Goal: Navigation & Orientation: Find specific page/section

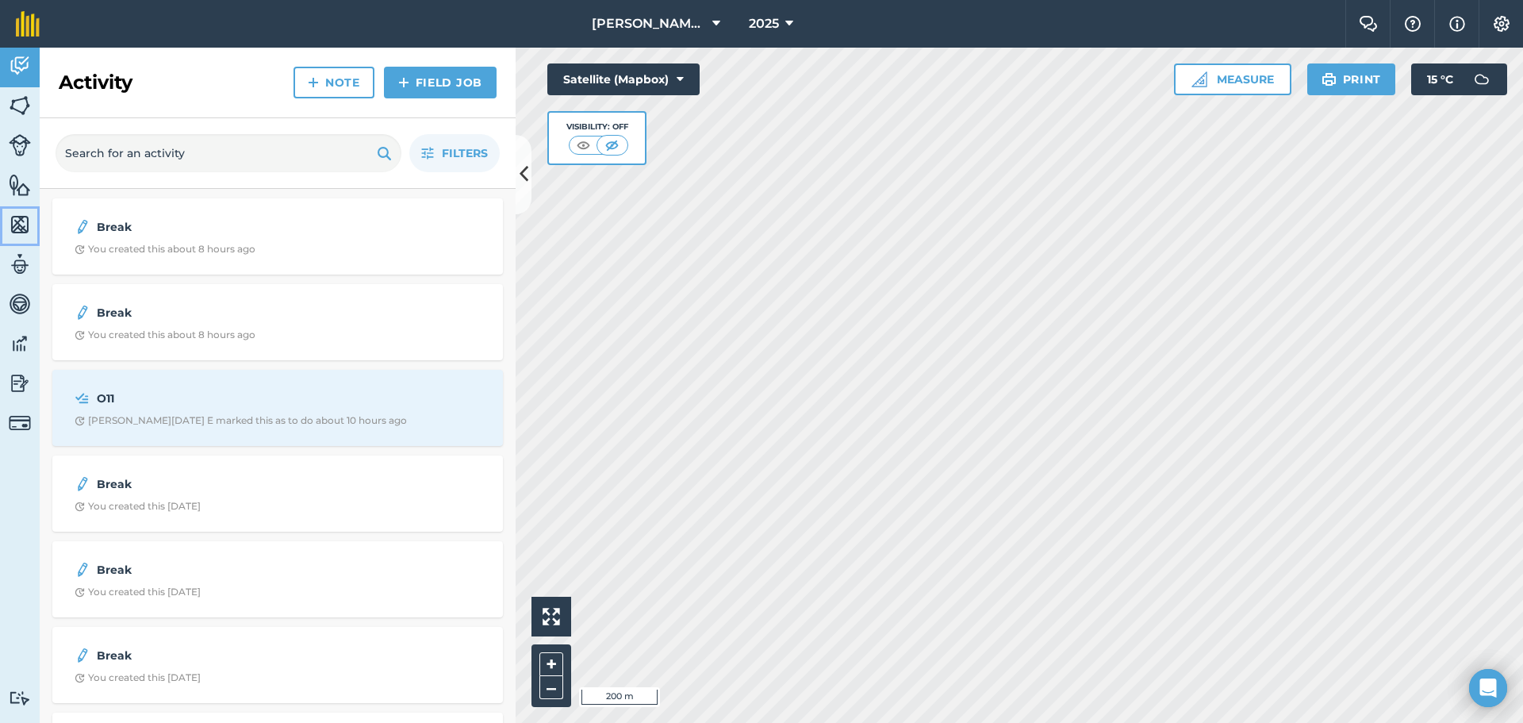
drag, startPoint x: 25, startPoint y: 219, endPoint x: 24, endPoint y: 211, distance: 8.0
click at [24, 218] on img at bounding box center [20, 225] width 22 height 24
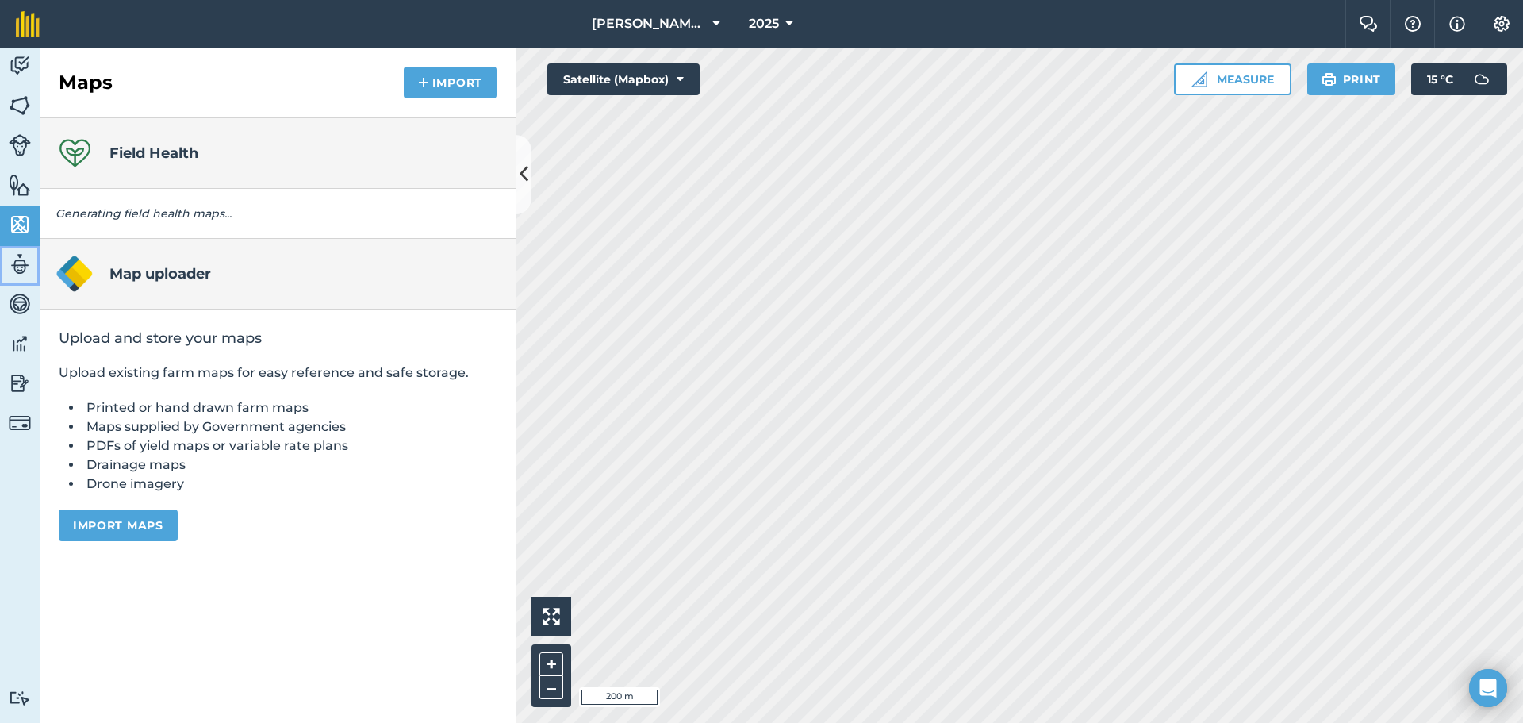
click at [26, 260] on img at bounding box center [20, 264] width 22 height 24
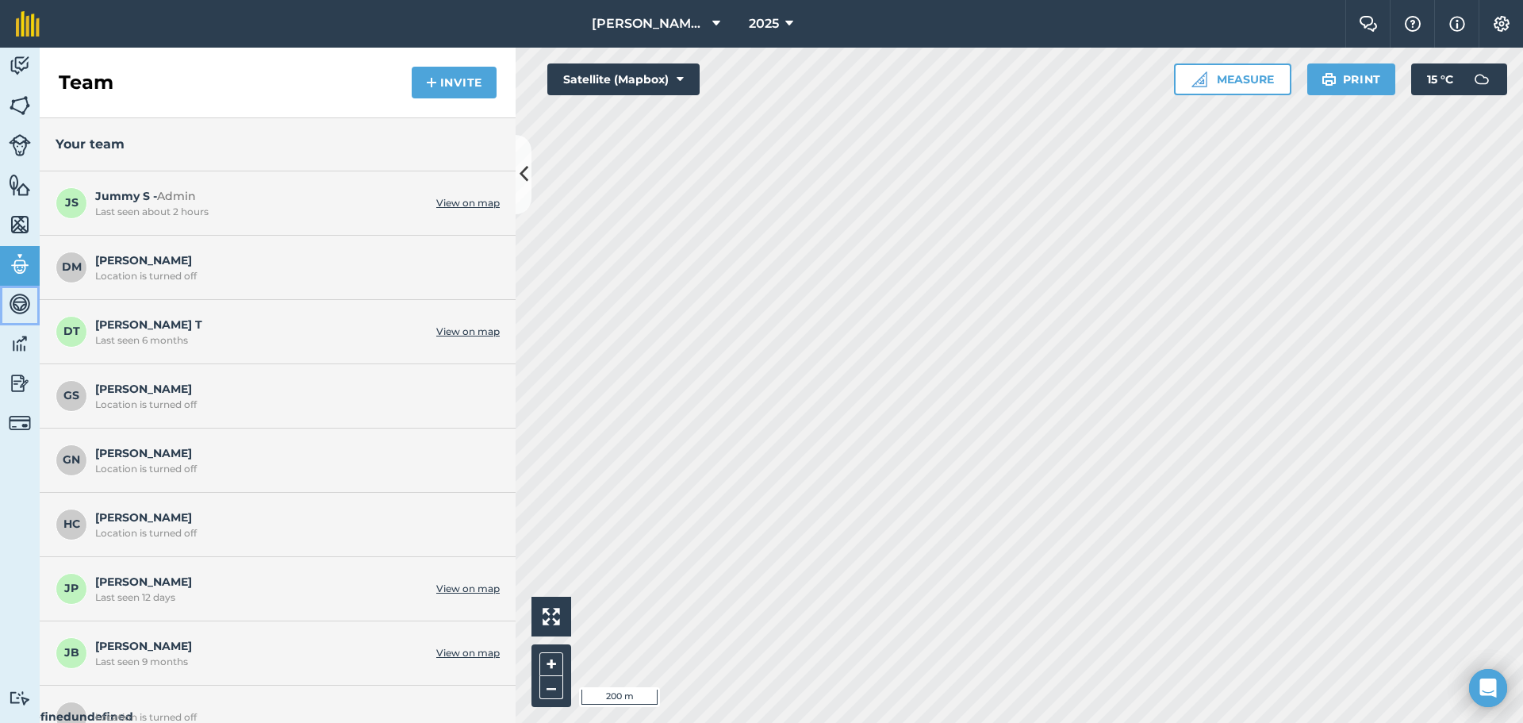
click at [22, 298] on img at bounding box center [20, 304] width 22 height 24
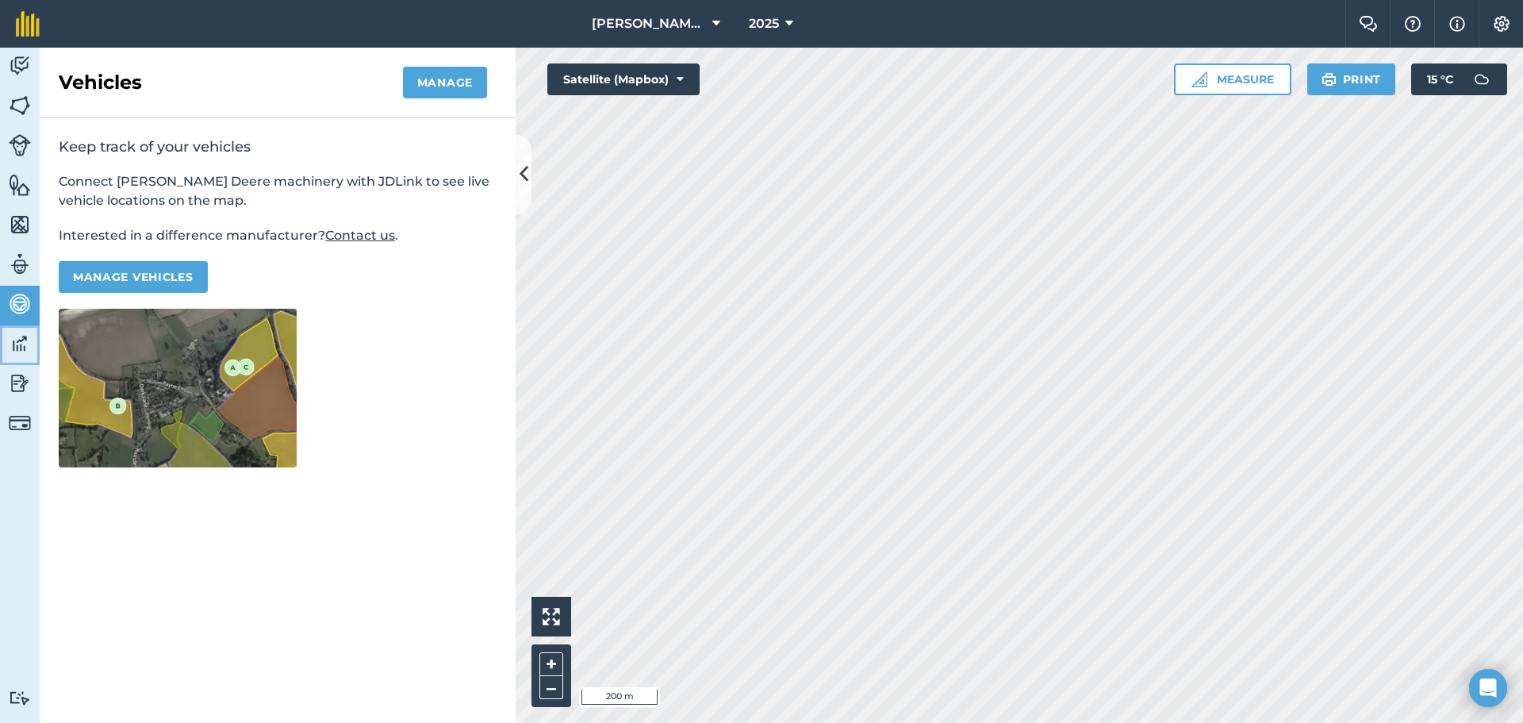
click at [26, 347] on img at bounding box center [20, 344] width 22 height 24
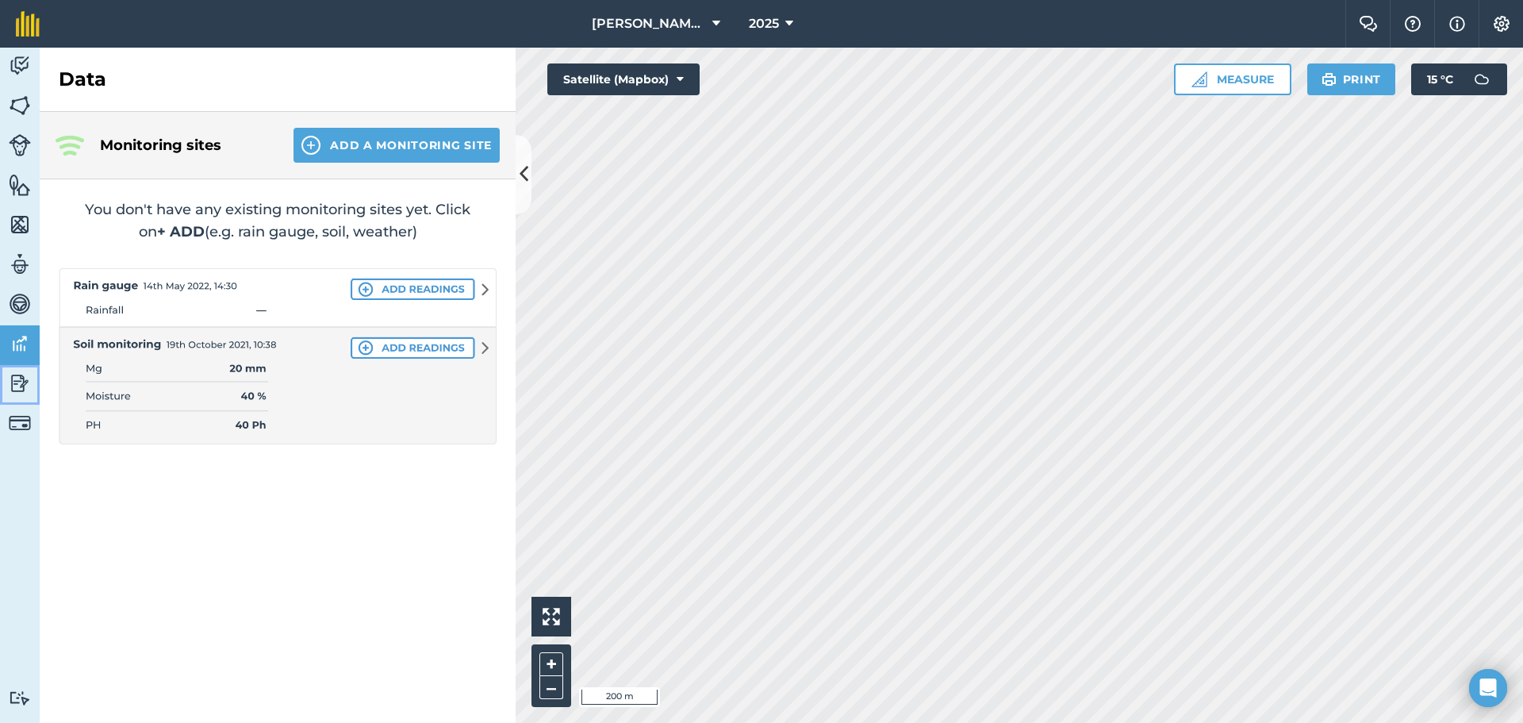
click at [26, 371] on img at bounding box center [20, 383] width 22 height 24
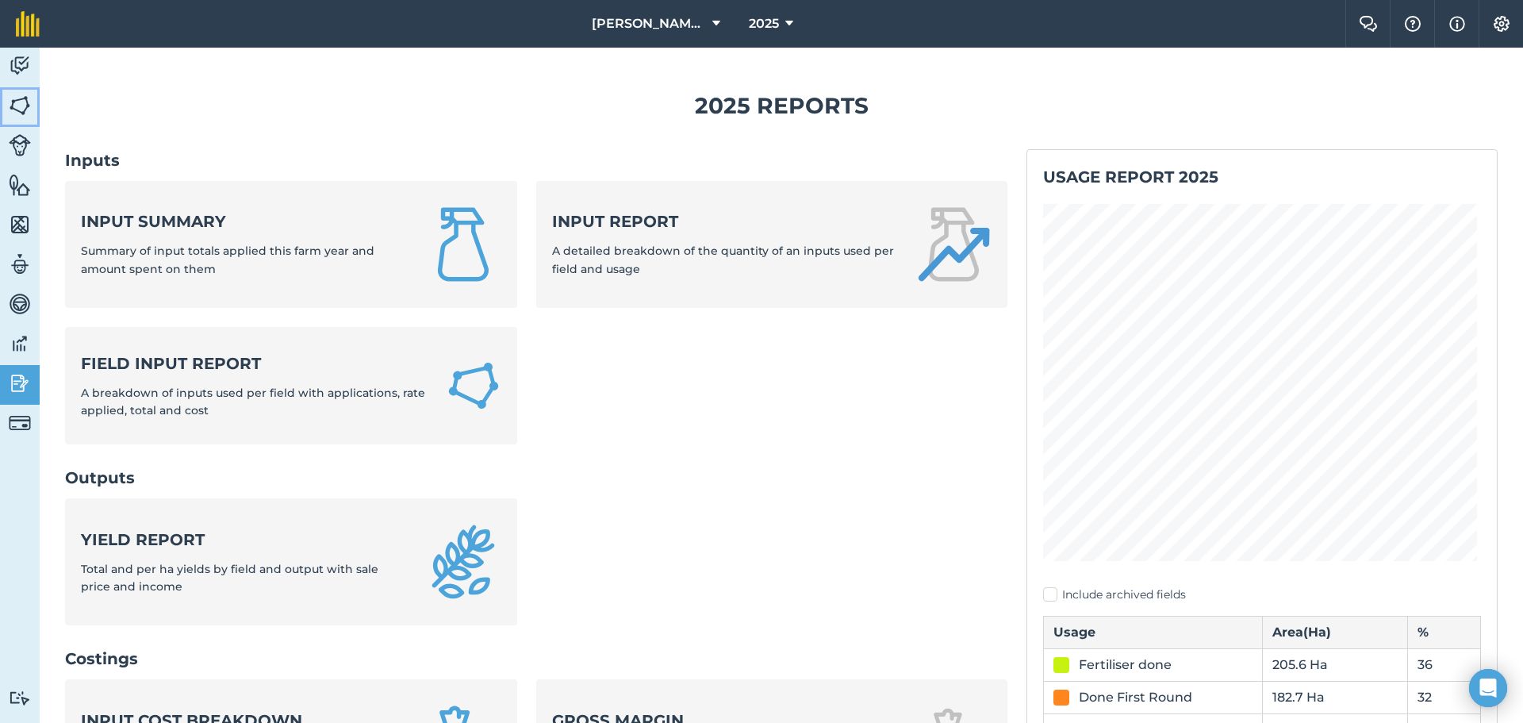
click at [23, 102] on img at bounding box center [20, 106] width 22 height 24
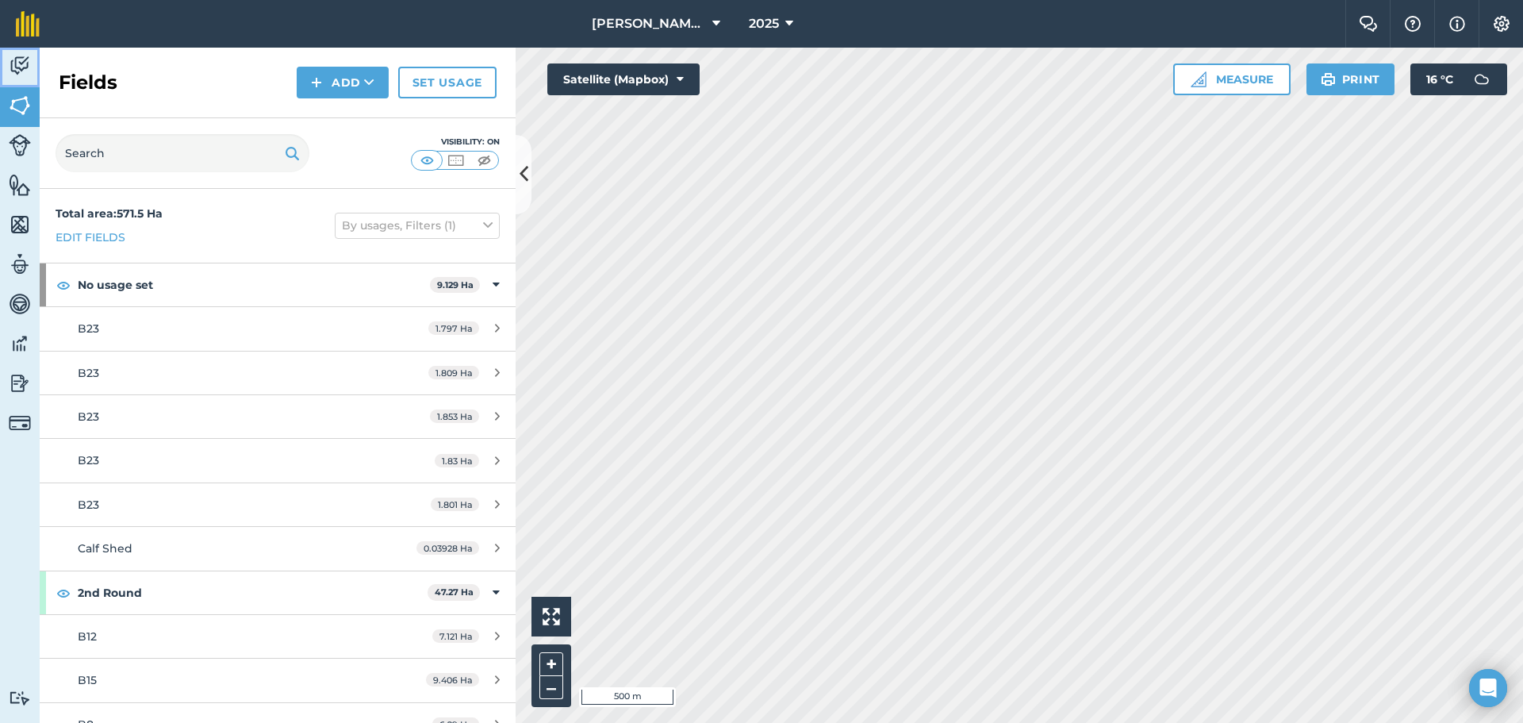
click at [20, 57] on img at bounding box center [20, 66] width 22 height 24
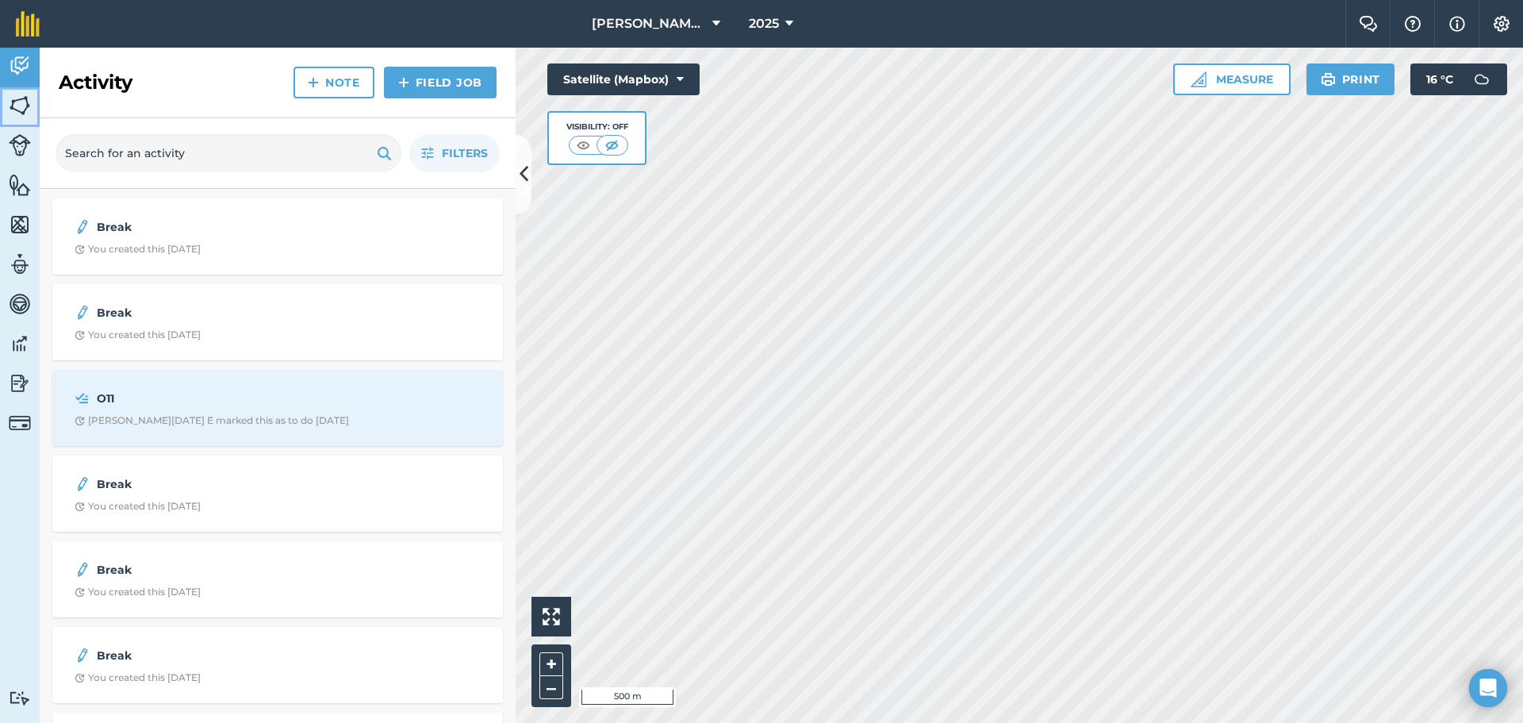
click at [15, 101] on img at bounding box center [20, 106] width 22 height 24
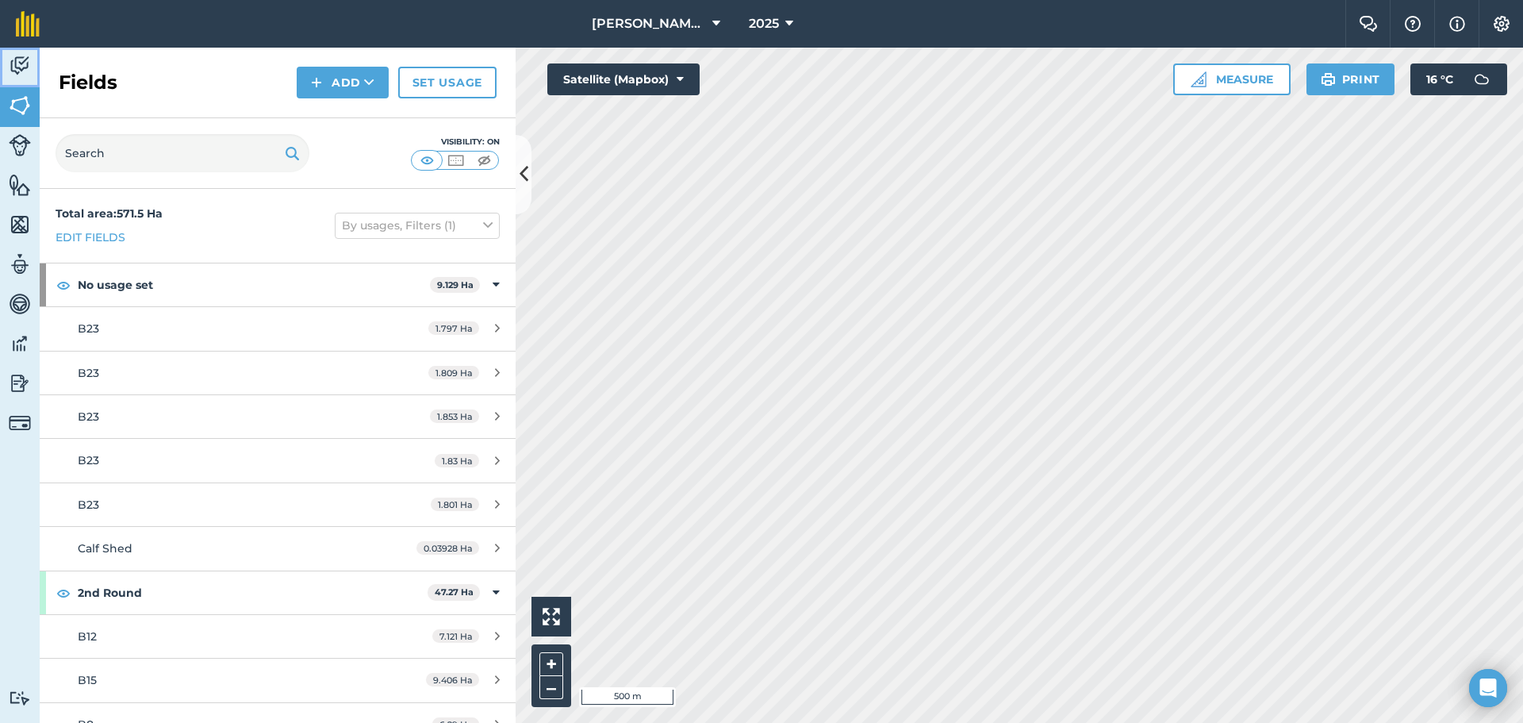
click at [13, 70] on img at bounding box center [20, 66] width 22 height 24
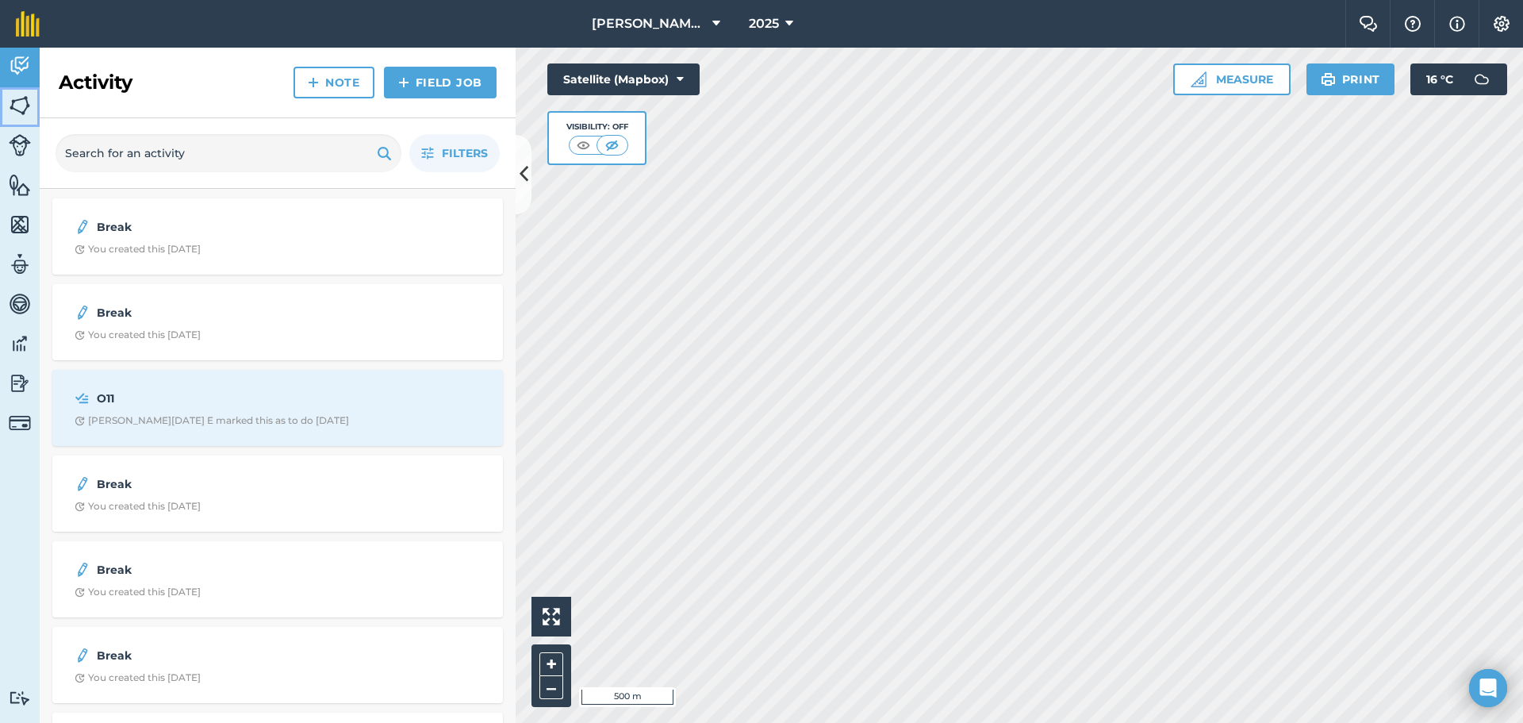
click at [16, 100] on img at bounding box center [20, 106] width 22 height 24
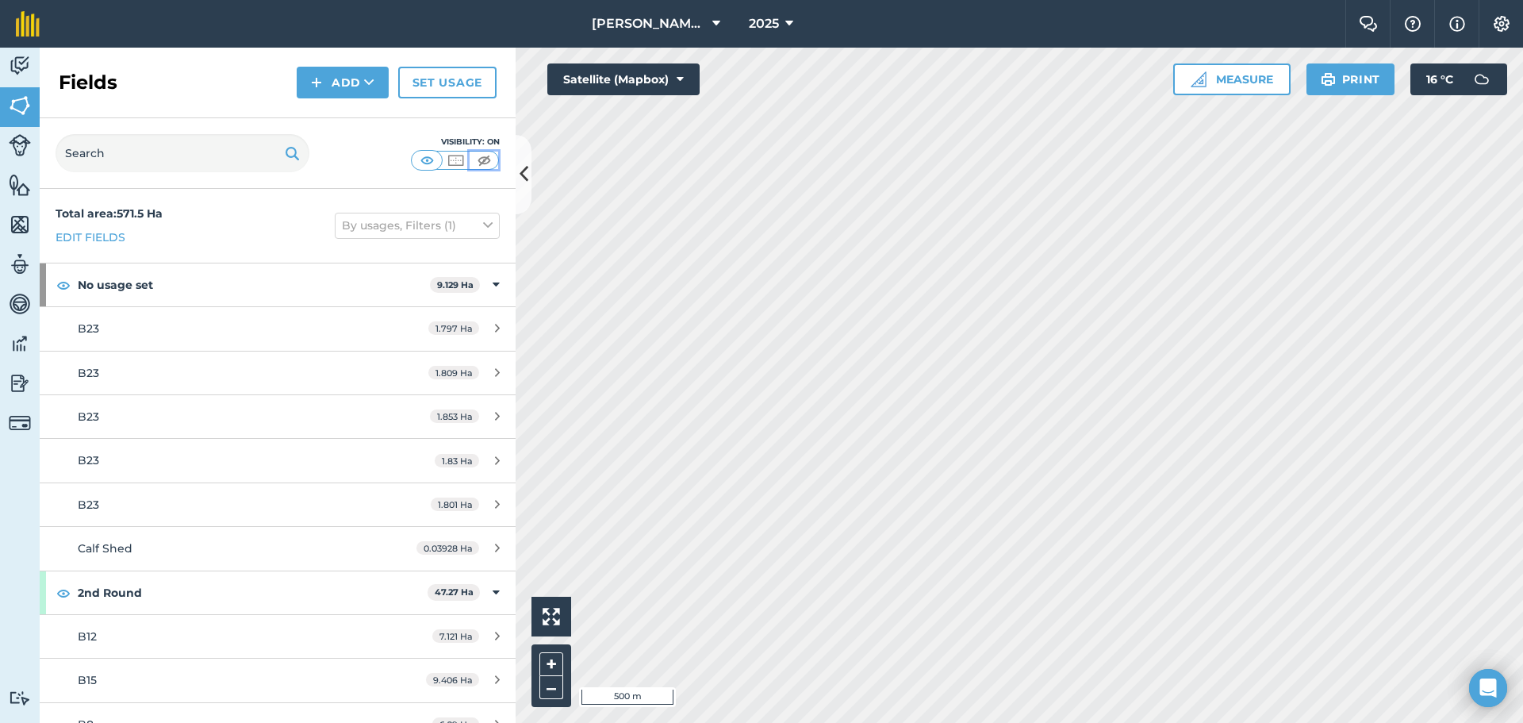
click at [484, 159] on img at bounding box center [485, 160] width 20 height 16
click at [455, 167] on img at bounding box center [456, 160] width 20 height 16
click at [29, 140] on img at bounding box center [20, 145] width 22 height 22
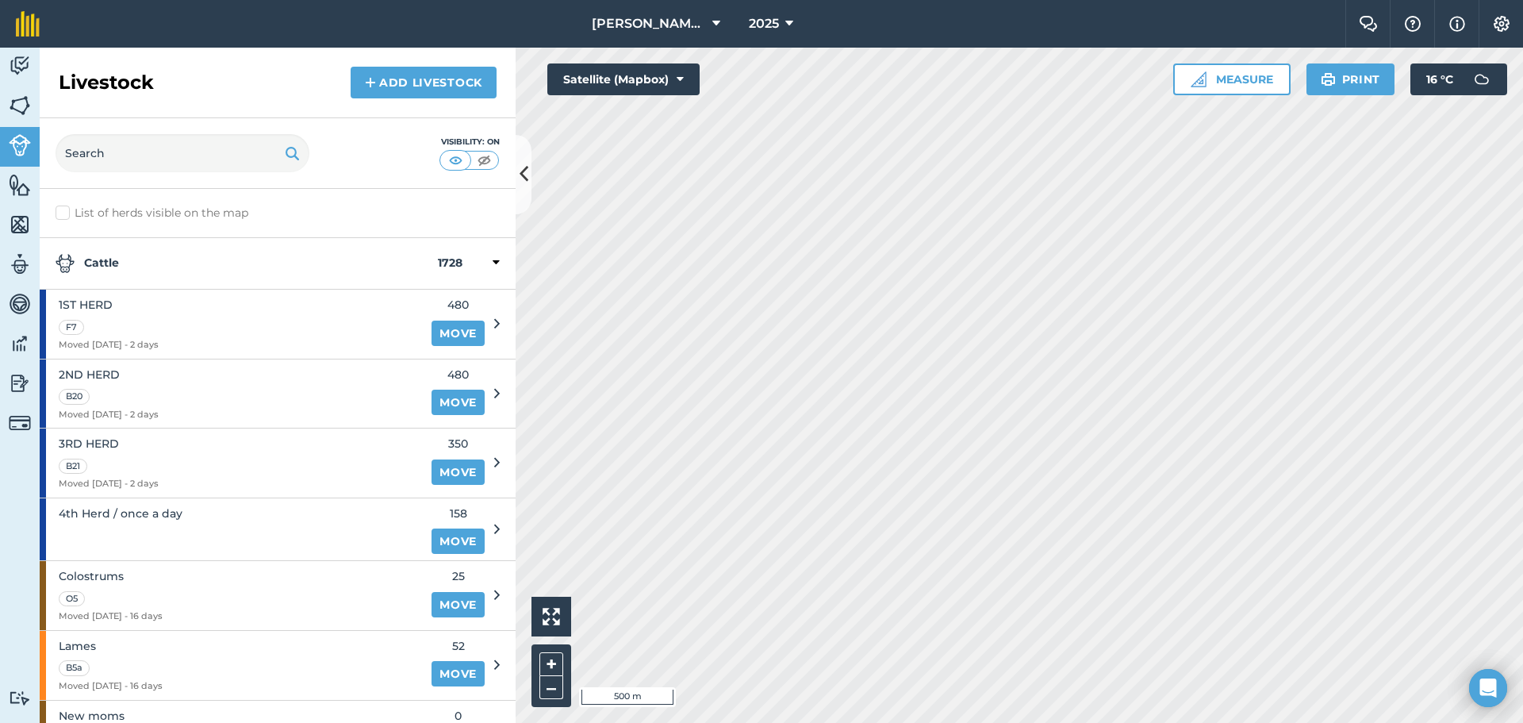
click at [57, 213] on label "List of herds visible on the map" at bounding box center [278, 213] width 444 height 17
click at [57, 213] on input "List of herds visible on the map" at bounding box center [61, 210] width 10 height 10
checkbox input "true"
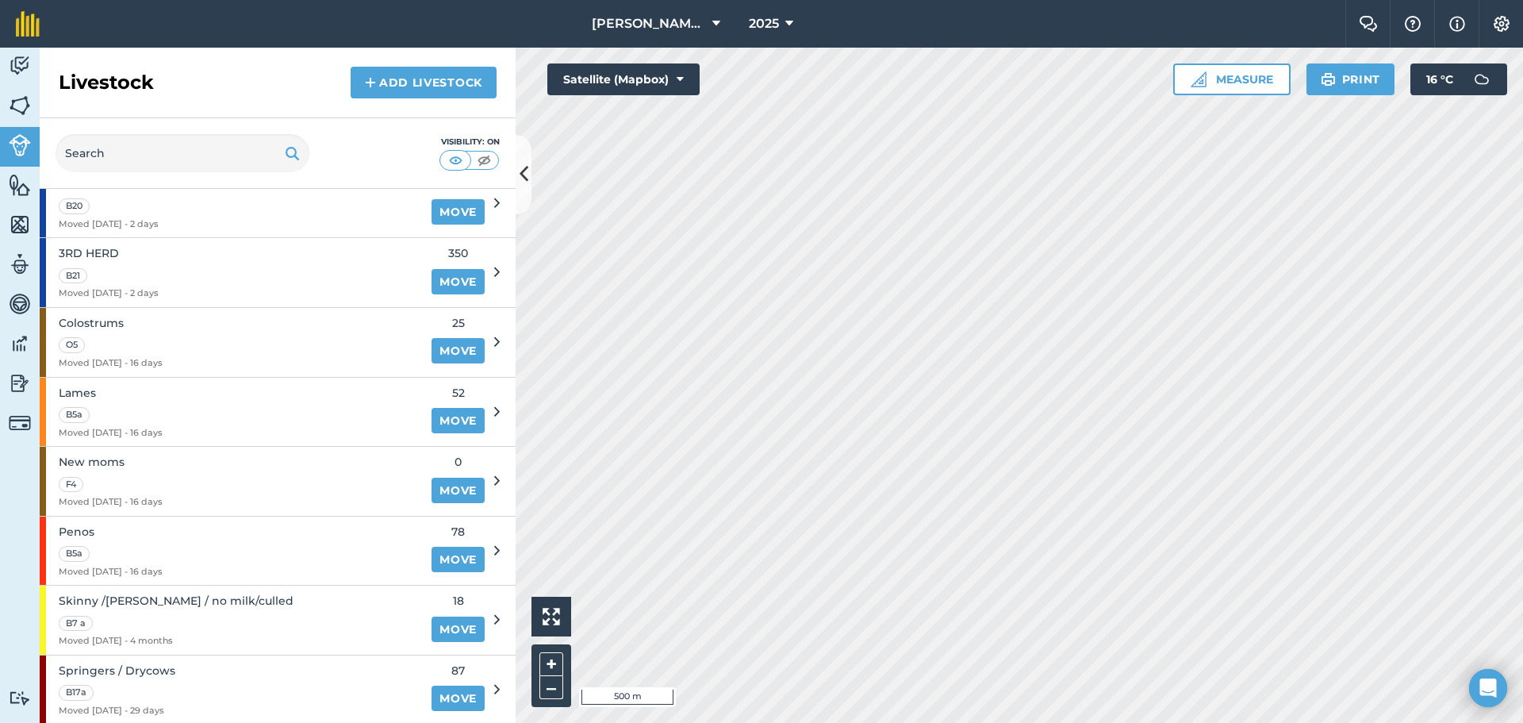
scroll to position [192, 0]
click at [558, 663] on button "+" at bounding box center [552, 664] width 24 height 24
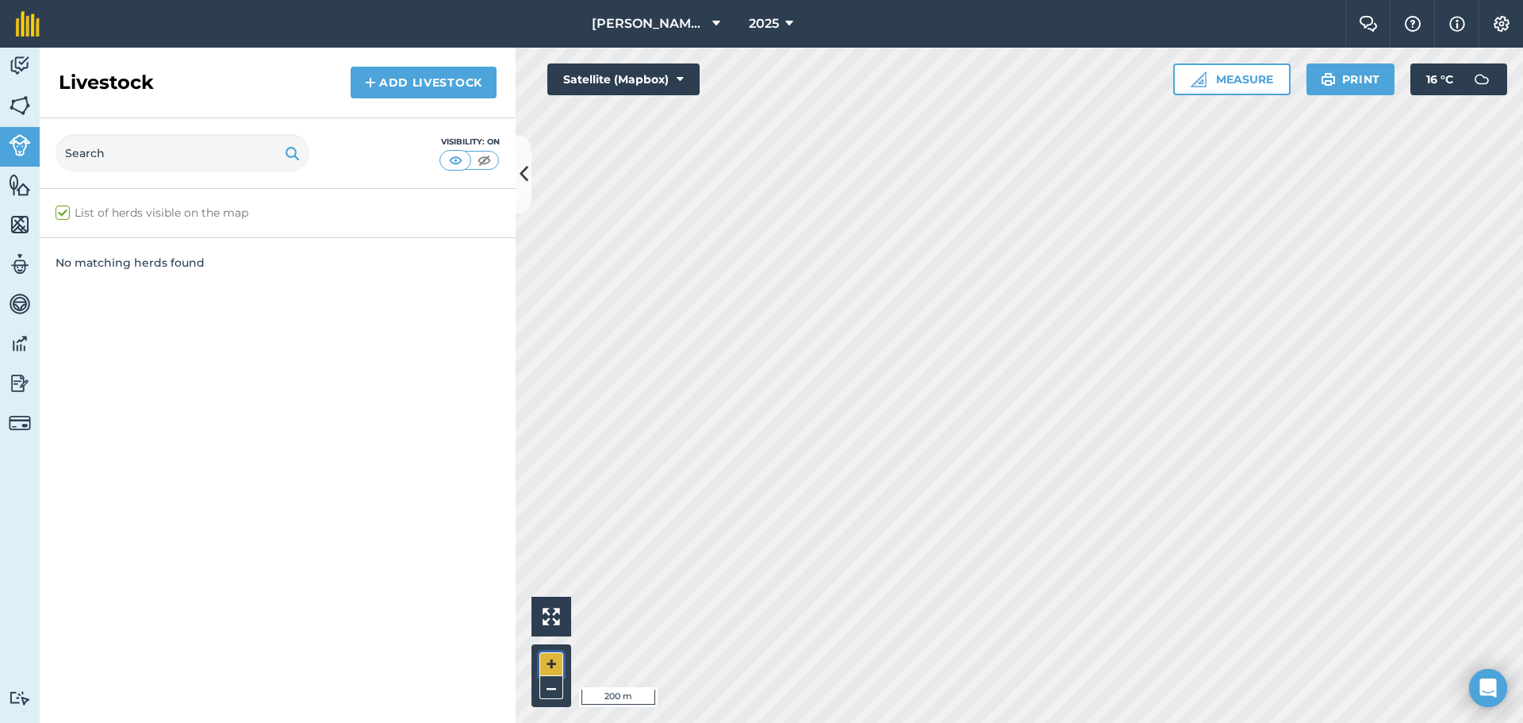
click at [542, 663] on button "+" at bounding box center [552, 664] width 24 height 24
click at [612, 722] on html "[PERSON_NAME] Farm 2025 Farm Chat Help Info Settings [PERSON_NAME] Farm - 2025 …" at bounding box center [761, 361] width 1523 height 723
click at [545, 684] on button "–" at bounding box center [552, 687] width 24 height 23
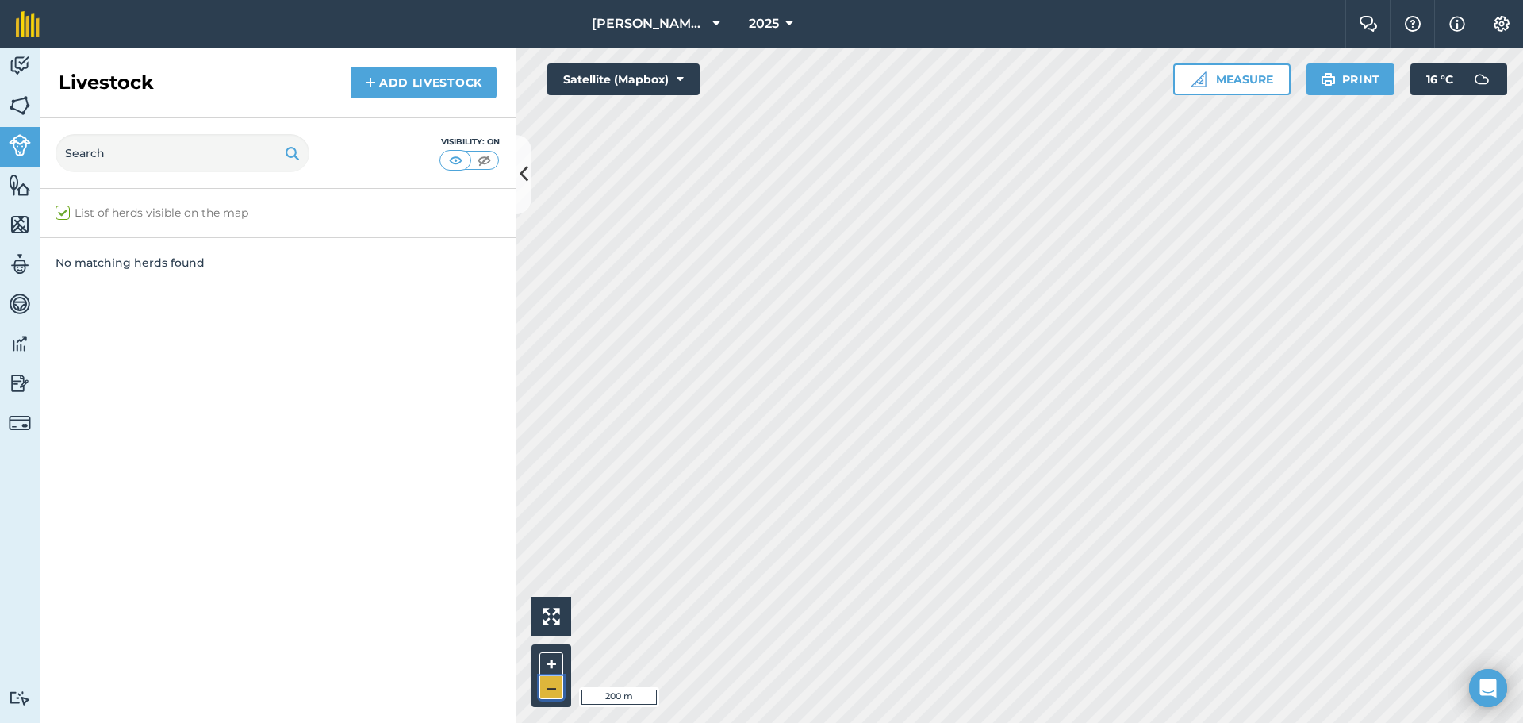
click at [546, 684] on button "–" at bounding box center [552, 687] width 24 height 23
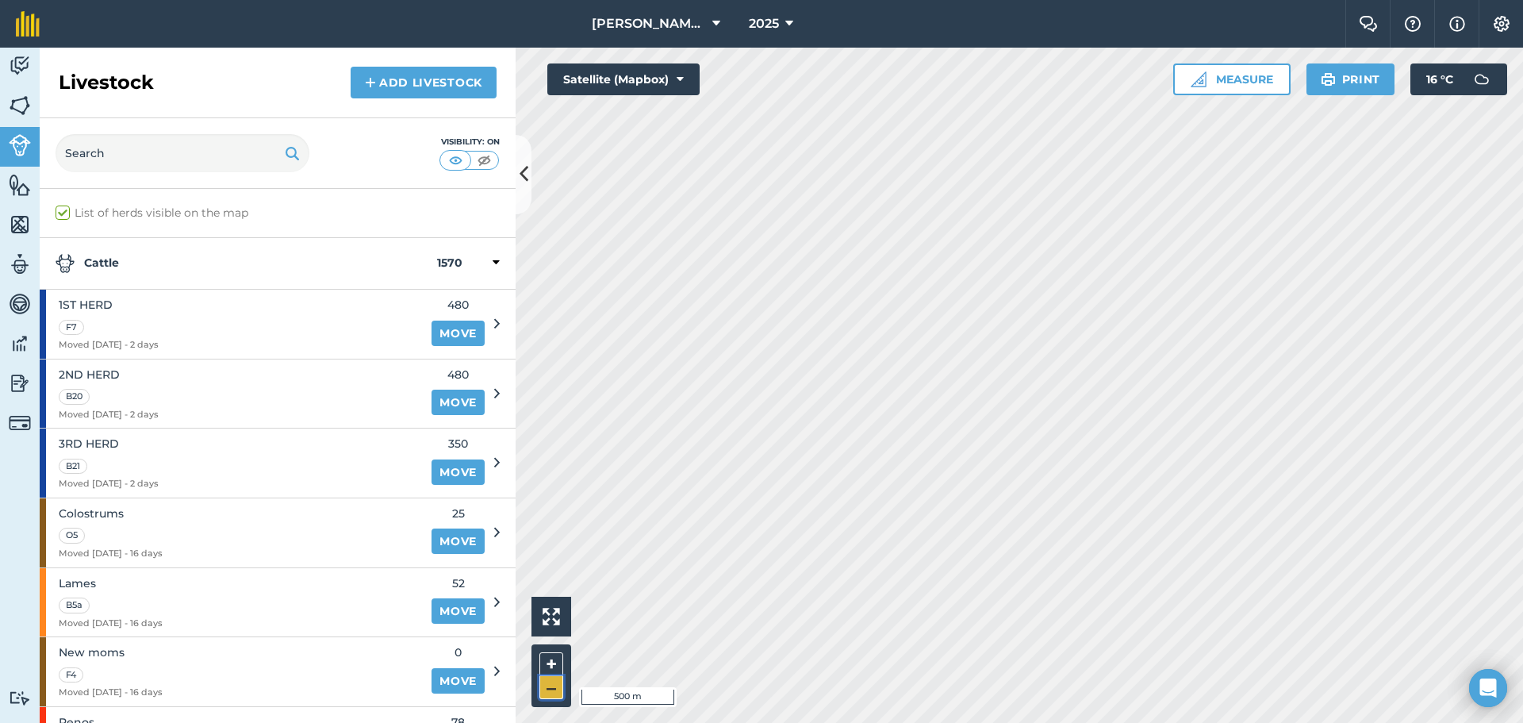
click at [558, 680] on button "–" at bounding box center [552, 687] width 24 height 23
click at [558, 682] on button "–" at bounding box center [552, 687] width 24 height 23
click at [544, 659] on button "+" at bounding box center [552, 664] width 24 height 24
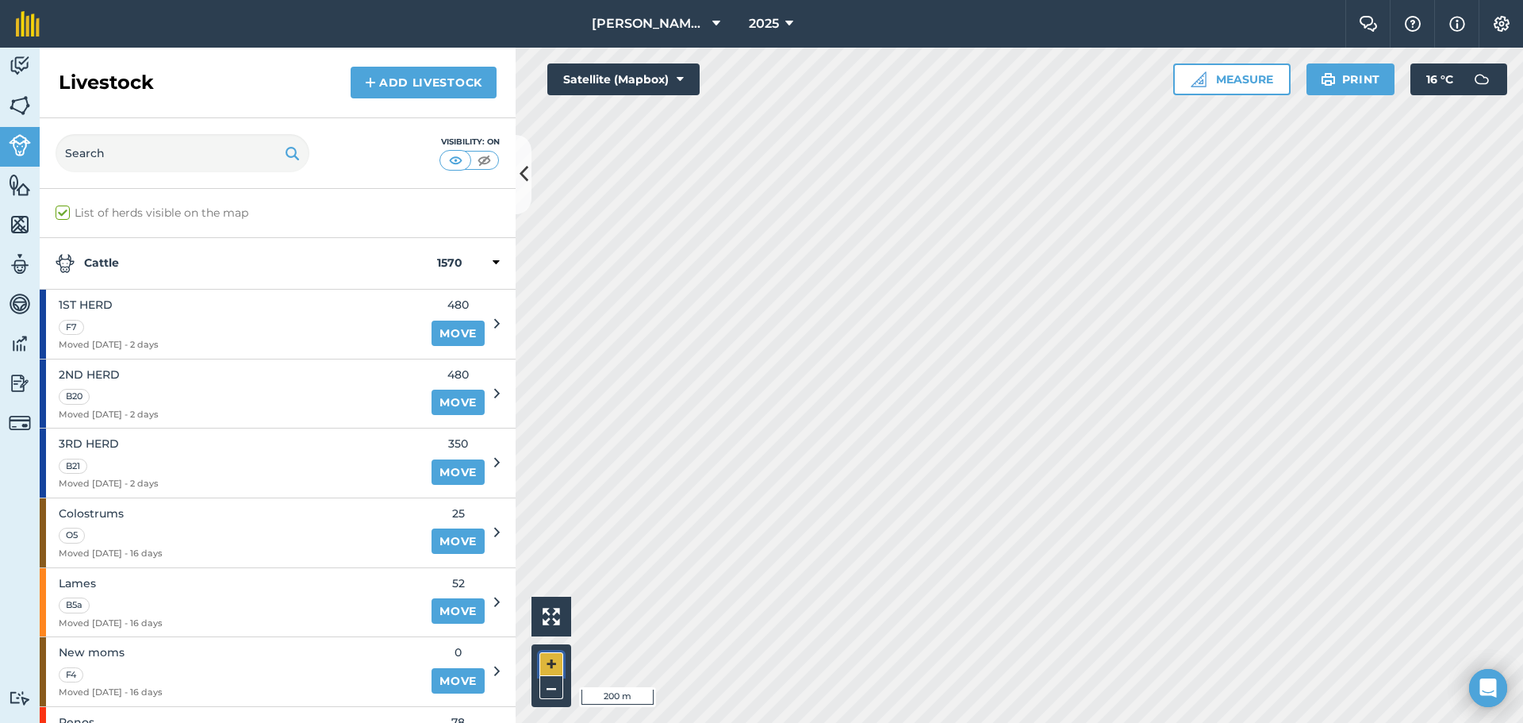
click at [545, 659] on button "+" at bounding box center [552, 664] width 24 height 24
click at [1331, 11] on div "[PERSON_NAME] Farm 2025 Farm Chat Help Info Settings [PERSON_NAME] Farm - 2025 …" at bounding box center [761, 361] width 1523 height 723
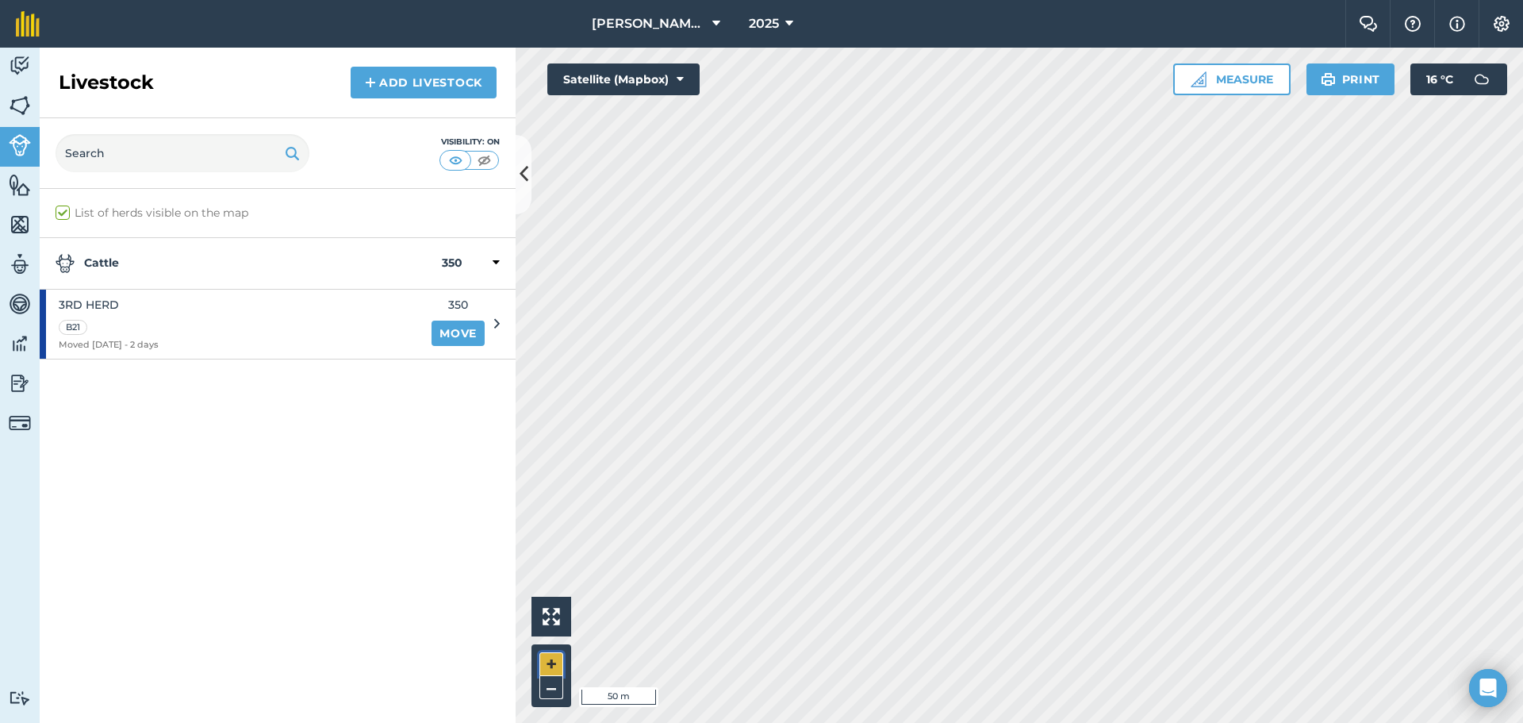
click at [551, 663] on button "+" at bounding box center [552, 664] width 24 height 24
